Goal: Task Accomplishment & Management: Use online tool/utility

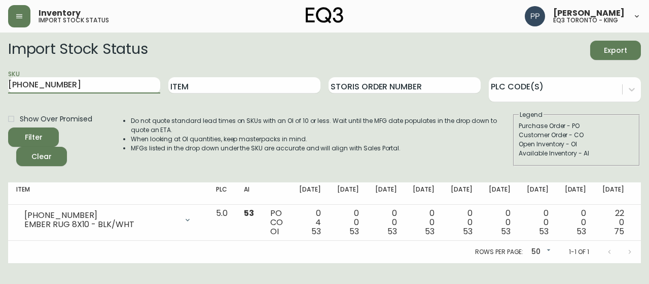
drag, startPoint x: 96, startPoint y: 88, endPoint x: 0, endPoint y: 88, distance: 95.9
click at [0, 88] on main "Import Stock Status Export SKU [PHONE_NUMBER] Item Storis Order Number PLC Code…" at bounding box center [324, 147] width 649 height 230
paste input "7324-71-132A00"
click at [53, 130] on button "Filter" at bounding box center [33, 136] width 51 height 19
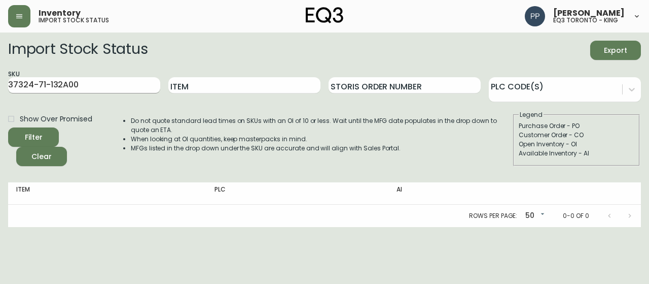
click at [108, 83] on input "37324-71-132A00" at bounding box center [84, 85] width 152 height 16
click at [54, 135] on button "Filter" at bounding box center [33, 136] width 51 height 19
click at [80, 82] on input "37324-71-132A" at bounding box center [84, 85] width 152 height 16
click at [53, 130] on button "Filter" at bounding box center [33, 136] width 51 height 19
click at [72, 86] on input "[PHONE_NUMBER]" at bounding box center [84, 85] width 152 height 16
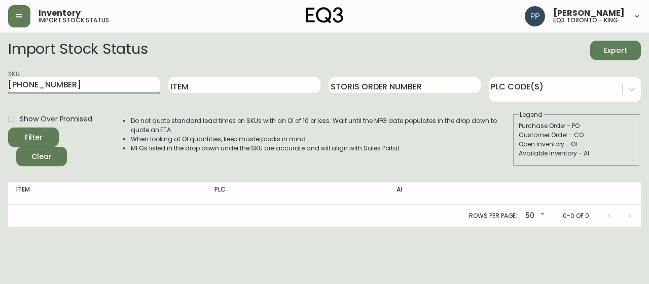
drag, startPoint x: 72, startPoint y: 86, endPoint x: 63, endPoint y: 94, distance: 12.2
click at [63, 94] on div "SKU [PHONE_NUMBER]" at bounding box center [84, 85] width 152 height 33
click at [45, 134] on span "Filter" at bounding box center [33, 137] width 34 height 13
click at [82, 86] on input "[PHONE_NUMBER]" at bounding box center [84, 85] width 152 height 16
type input "[PHONE_NUMBER]"
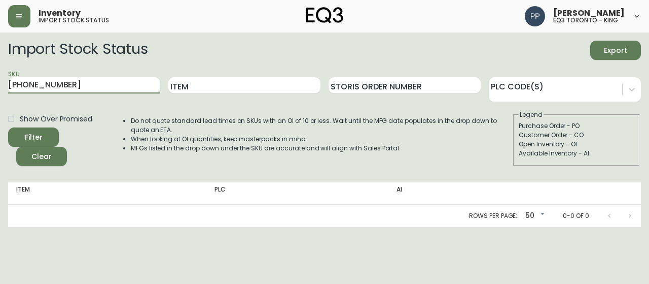
click at [39, 138] on div "Filter" at bounding box center [34, 137] width 18 height 13
click at [191, 85] on input "Item" at bounding box center [244, 85] width 152 height 16
type input "ARIE"
drag, startPoint x: 82, startPoint y: 89, endPoint x: 0, endPoint y: 81, distance: 82.6
click at [0, 81] on main "Import Stock Status Export SKU [PHONE_NUMBER] Item [PERSON_NAME] Order Number P…" at bounding box center [324, 129] width 649 height 194
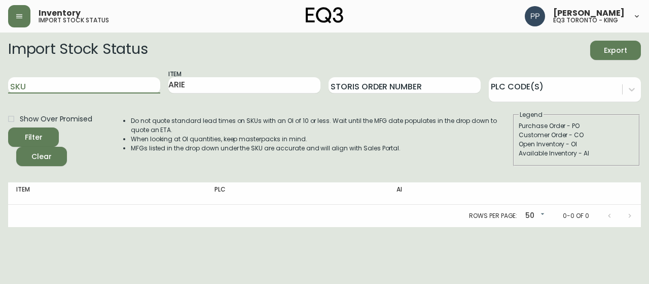
click at [35, 132] on span "Filter" at bounding box center [34, 137] width 18 height 13
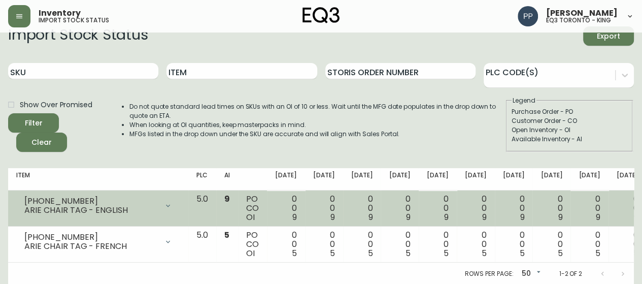
scroll to position [22, 0]
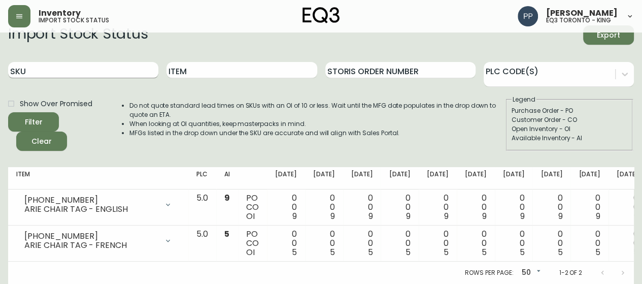
click at [70, 66] on input "SKU" at bounding box center [83, 70] width 150 height 16
paste input "37324-04"
type input "37324-04"
click at [46, 116] on span "Filter" at bounding box center [33, 122] width 34 height 13
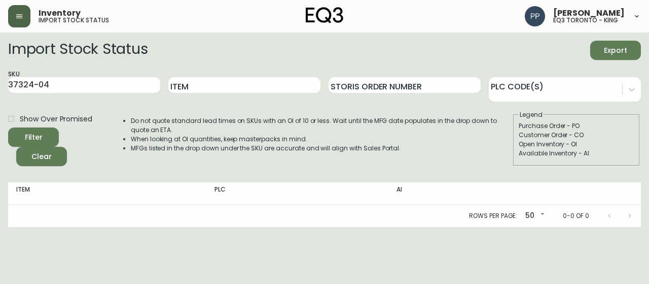
click at [10, 15] on button "button" at bounding box center [19, 16] width 22 height 22
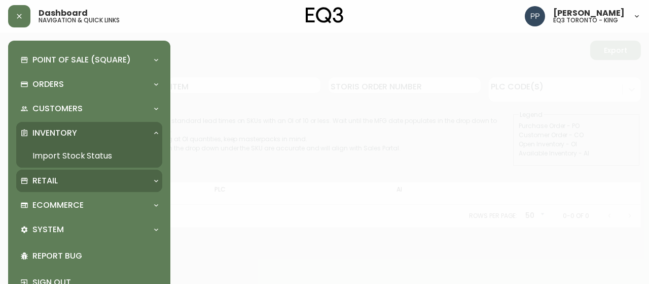
click at [49, 182] on p "Retail" at bounding box center [44, 180] width 25 height 11
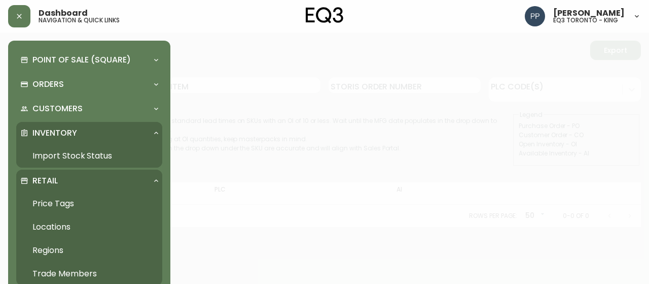
click at [46, 205] on link "Price Tags" at bounding box center [89, 203] width 146 height 23
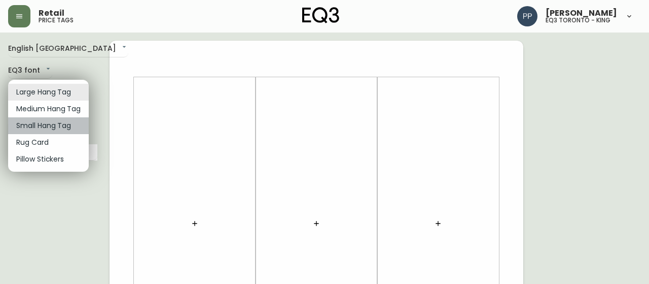
click at [60, 124] on li "Small Hang Tag" at bounding box center [48, 125] width 81 height 17
type input "small"
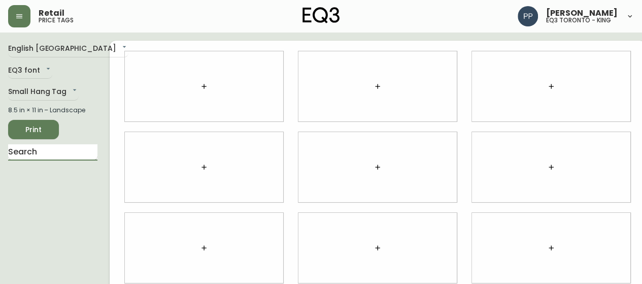
click at [60, 158] on input "text" at bounding box center [52, 152] width 89 height 16
type input "[PERSON_NAME]"
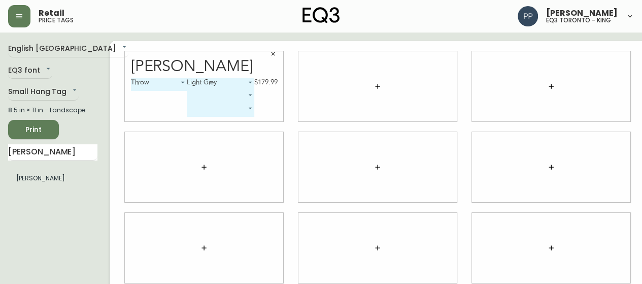
click at [270, 52] on icon "button" at bounding box center [273, 54] width 6 height 6
